Goal: Find specific page/section: Find specific page/section

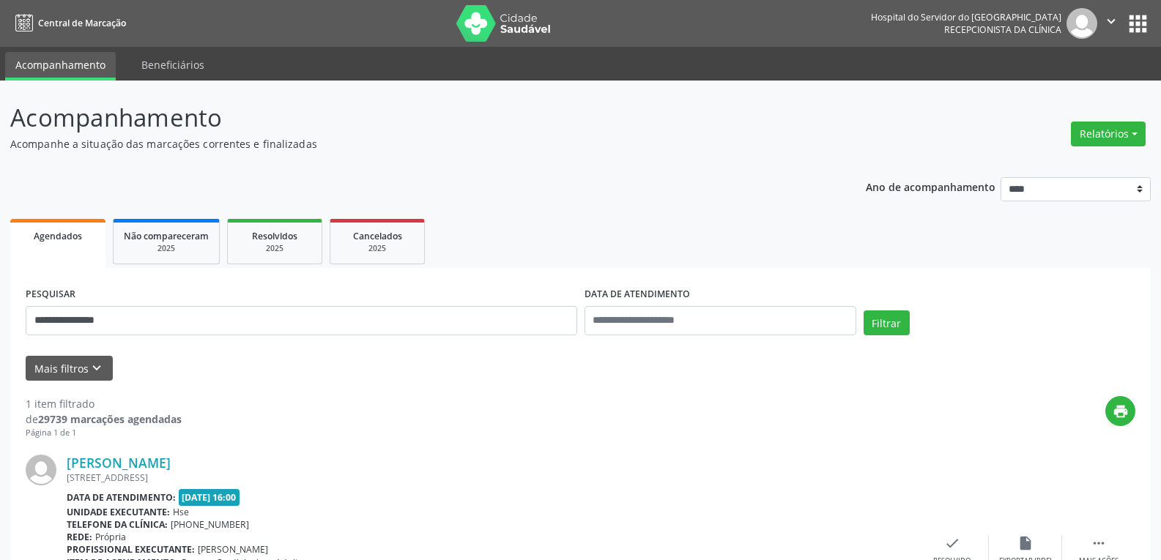
type input "**********"
click at [864, 311] on button "Filtrar" at bounding box center [887, 323] width 46 height 25
click at [171, 464] on link "[PERSON_NAME]" at bounding box center [119, 463] width 104 height 16
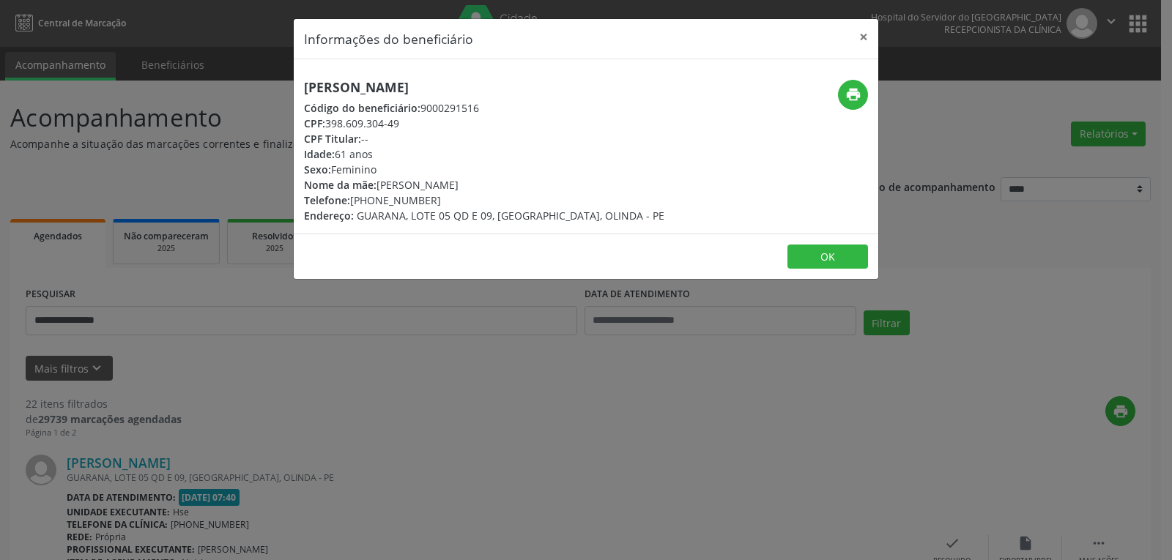
drag, startPoint x: 572, startPoint y: 84, endPoint x: 255, endPoint y: 72, distance: 317.4
click at [255, 72] on div "Informações do beneficiário × [PERSON_NAME] Código do beneficiário: 9000291516 …" at bounding box center [586, 280] width 1172 height 560
copy h5 "[PERSON_NAME]"
drag, startPoint x: 410, startPoint y: 124, endPoint x: 330, endPoint y: 123, distance: 80.6
click at [330, 123] on div "CPF: 398.609.304-49" at bounding box center [484, 123] width 360 height 15
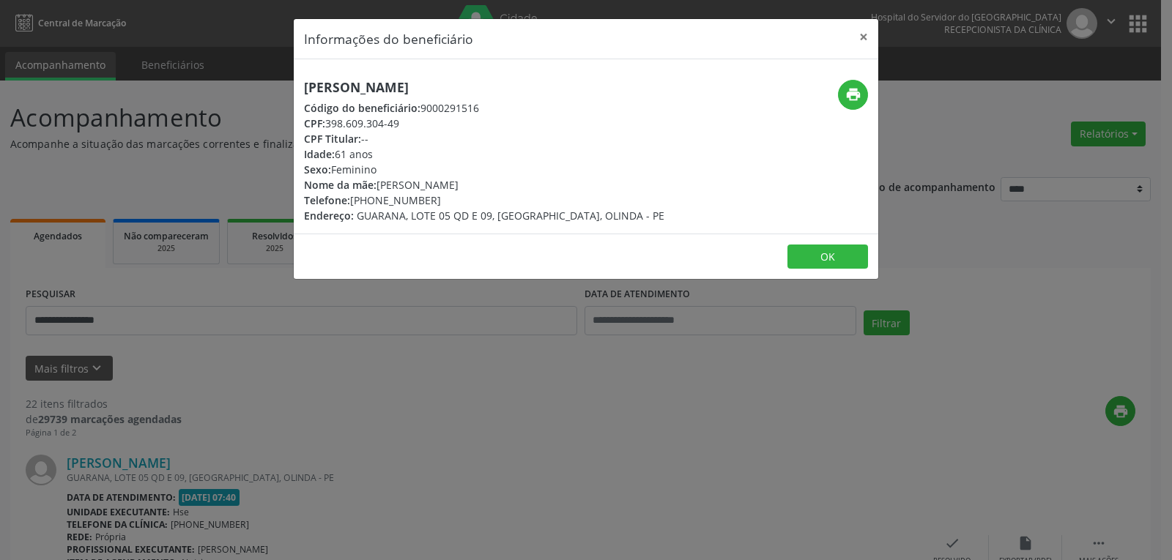
copy div "398.609.304-49"
drag, startPoint x: 446, startPoint y: 207, endPoint x: 360, endPoint y: 200, distance: 86.7
click at [360, 200] on div "[PERSON_NAME] Código do beneficiário: 9000291516 CPF: 398.609.304-49 CPF Titula…" at bounding box center [484, 152] width 360 height 144
click at [448, 227] on div "[PERSON_NAME] Código do beneficiário: 9000291516 CPF: 398.609.304-49 CPF Titula…" at bounding box center [586, 146] width 584 height 174
click at [437, 191] on div "Nome da mãe: [PERSON_NAME]" at bounding box center [484, 184] width 360 height 15
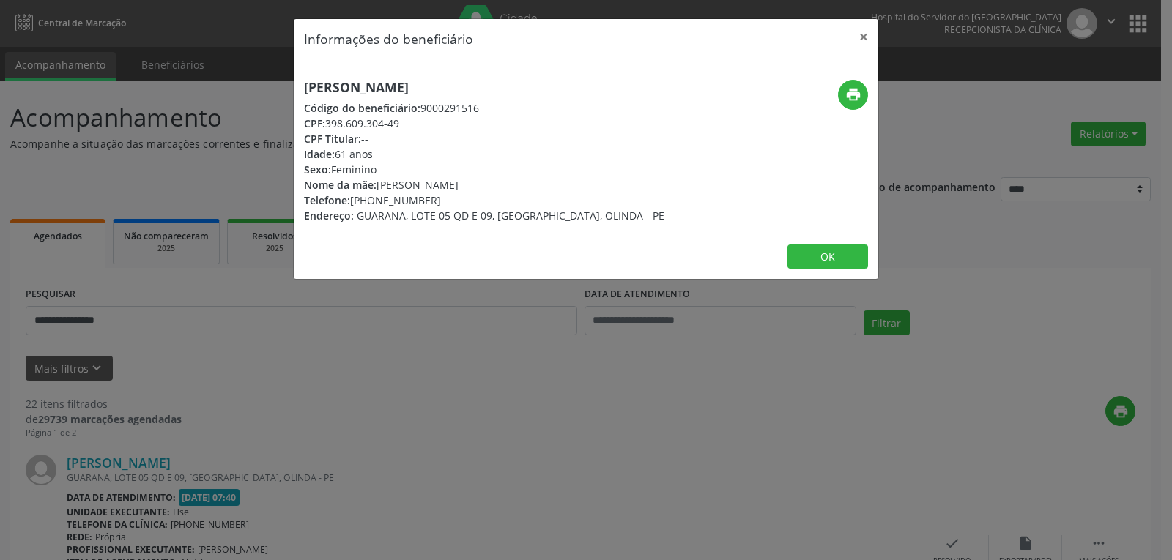
drag, startPoint x: 437, startPoint y: 198, endPoint x: 374, endPoint y: 198, distance: 63.0
click at [374, 198] on div "Telefone: [PHONE_NUMBER]" at bounding box center [484, 200] width 360 height 15
copy div "98462-9521"
click at [853, 102] on icon "print" at bounding box center [853, 94] width 16 height 16
